Goal: Task Accomplishment & Management: Use online tool/utility

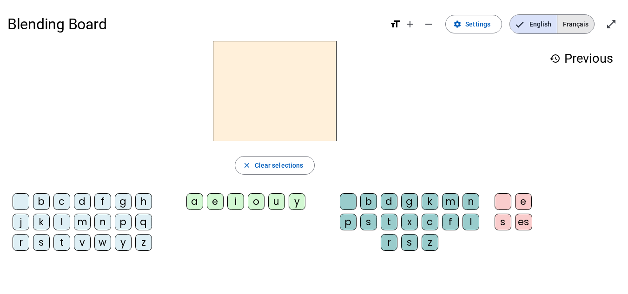
click at [570, 21] on span "Français" at bounding box center [575, 24] width 37 height 19
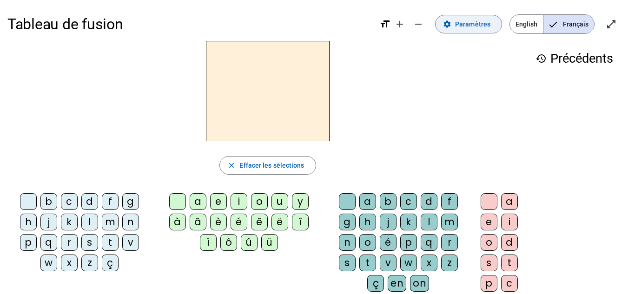
click at [464, 28] on span "Paramètres" at bounding box center [472, 24] width 35 height 11
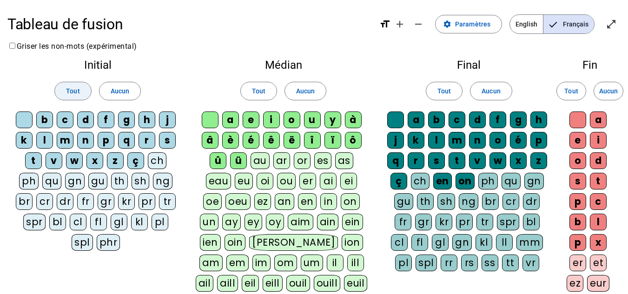
click at [66, 92] on span at bounding box center [73, 91] width 36 height 22
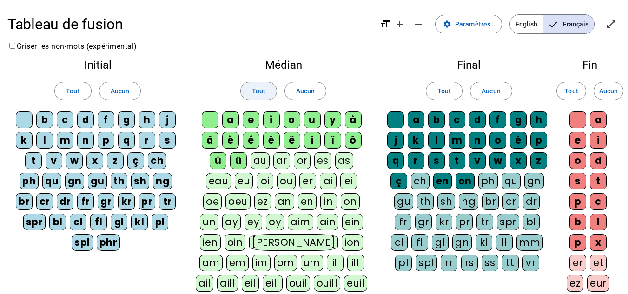
click at [244, 90] on span at bounding box center [259, 91] width 36 height 22
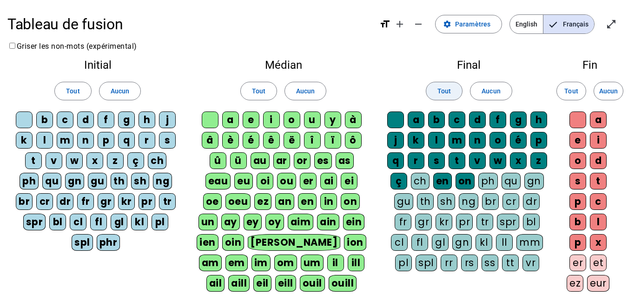
click at [447, 93] on span "Tout" at bounding box center [443, 91] width 13 height 11
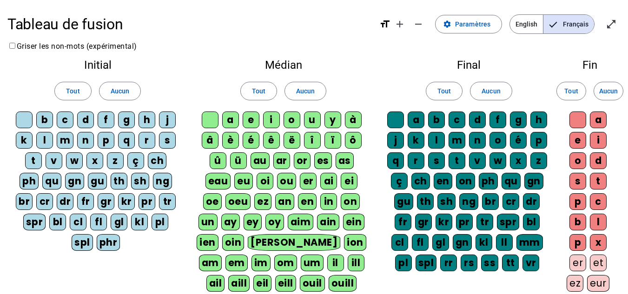
click at [573, 80] on div "Tout Aucun" at bounding box center [590, 91] width 46 height 26
click at [569, 95] on span "Tout" at bounding box center [570, 91] width 13 height 11
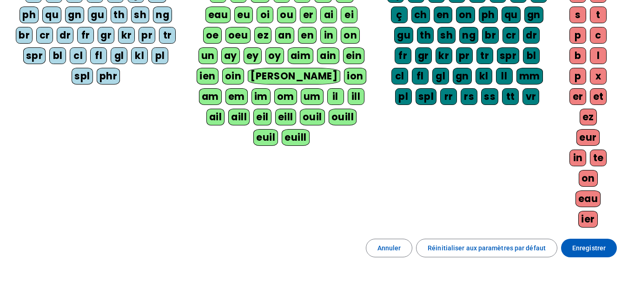
scroll to position [227, 0]
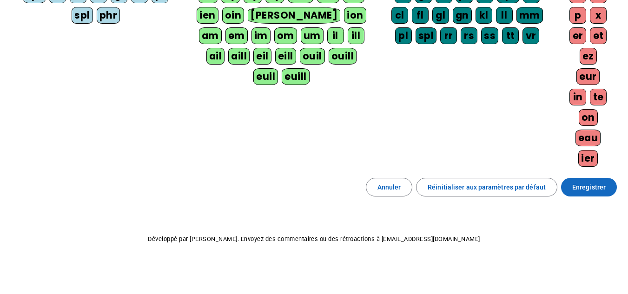
click at [580, 184] on span "Enregistrer" at bounding box center [588, 187] width 33 height 11
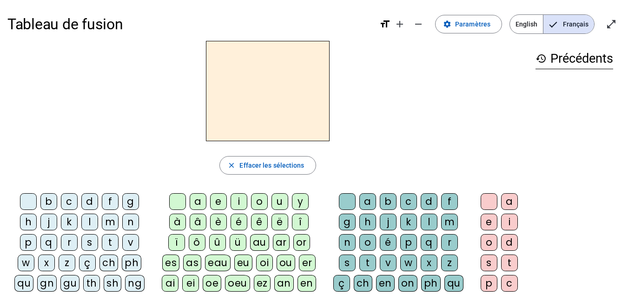
click at [113, 224] on div "m" at bounding box center [110, 222] width 17 height 17
click at [195, 203] on div "a" at bounding box center [198, 201] width 17 height 17
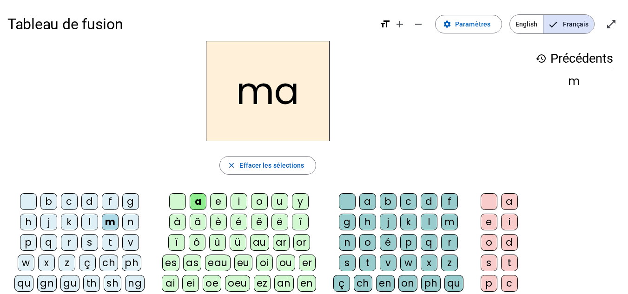
click at [428, 225] on div "l" at bounding box center [429, 222] width 17 height 17
click at [237, 205] on div "i" at bounding box center [239, 201] width 17 height 17
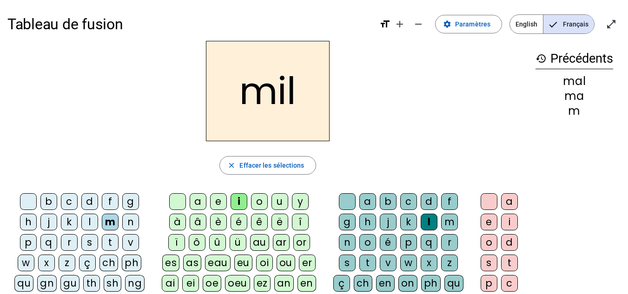
click at [93, 243] on div "s" at bounding box center [89, 242] width 17 height 17
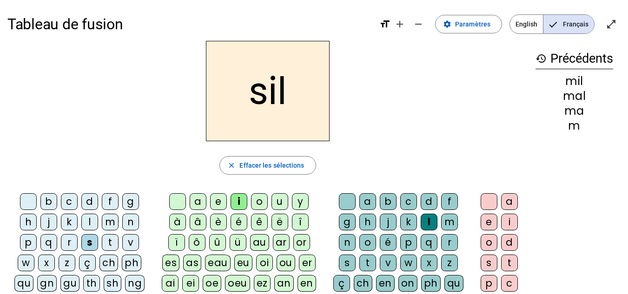
click at [349, 202] on div at bounding box center [347, 201] width 17 height 17
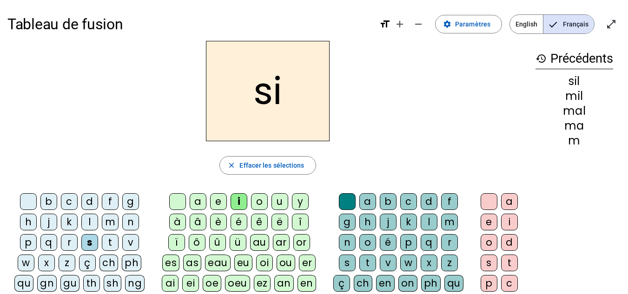
click at [196, 199] on div "a" at bounding box center [198, 201] width 17 height 17
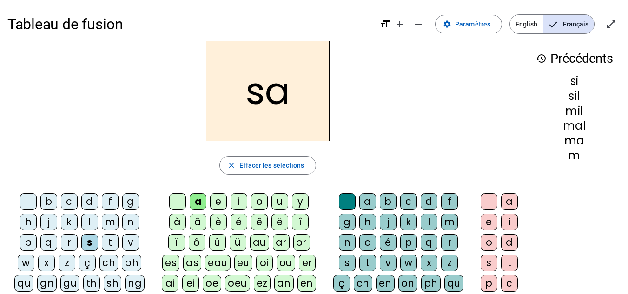
click at [276, 204] on div "u" at bounding box center [280, 201] width 17 height 17
click at [86, 221] on div "l" at bounding box center [89, 222] width 17 height 17
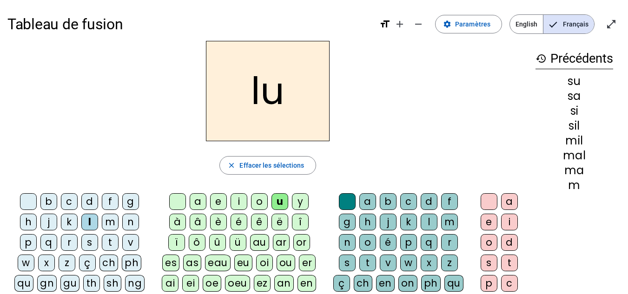
click at [93, 201] on div "d" at bounding box center [89, 201] width 17 height 17
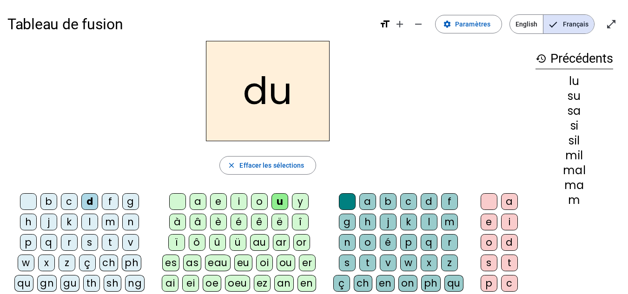
click at [129, 223] on div "n" at bounding box center [130, 222] width 17 height 17
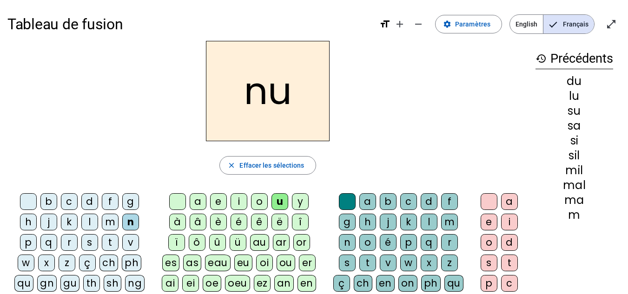
click at [430, 221] on div "l" at bounding box center [429, 222] width 17 height 17
